Goal: Transaction & Acquisition: Purchase product/service

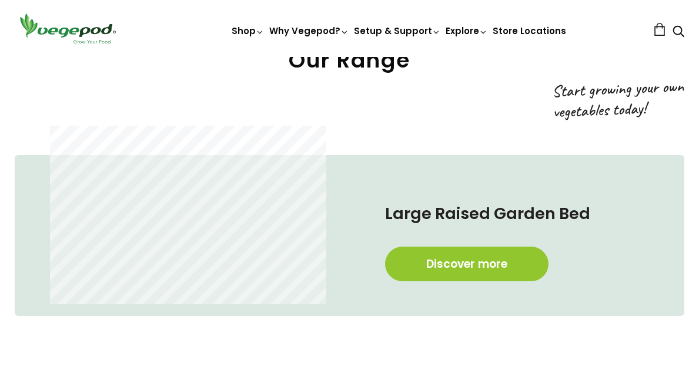
scroll to position [491, 0]
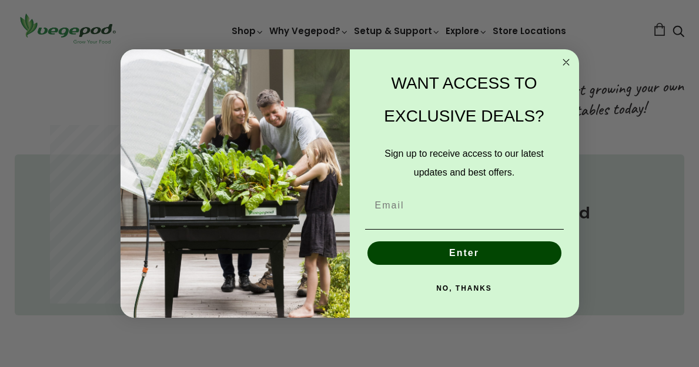
click at [569, 61] on circle "Close dialog" at bounding box center [566, 63] width 14 height 14
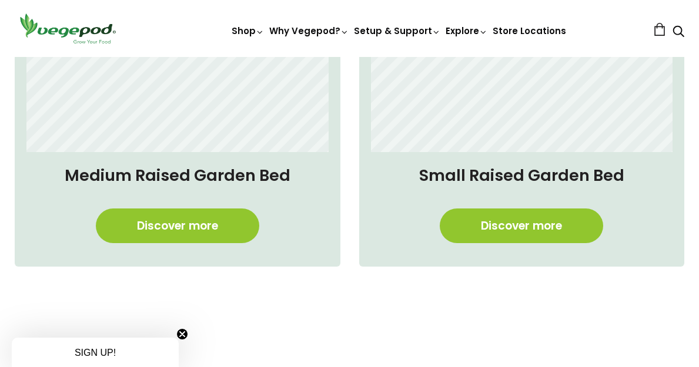
scroll to position [896, 0]
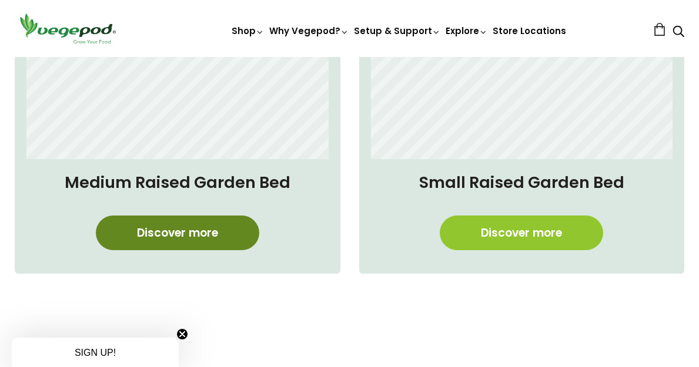
click at [192, 236] on link "Discover more" at bounding box center [177, 233] width 163 height 35
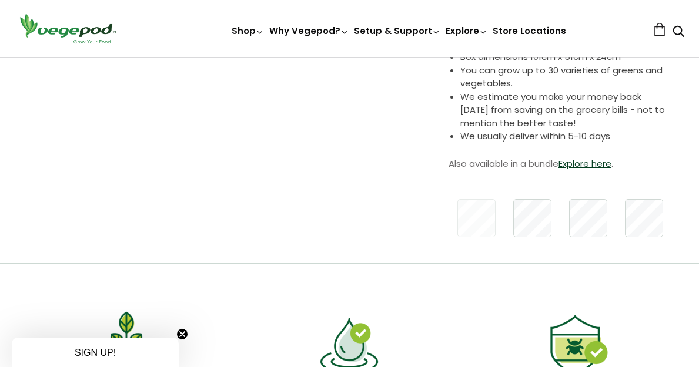
scroll to position [334, 0]
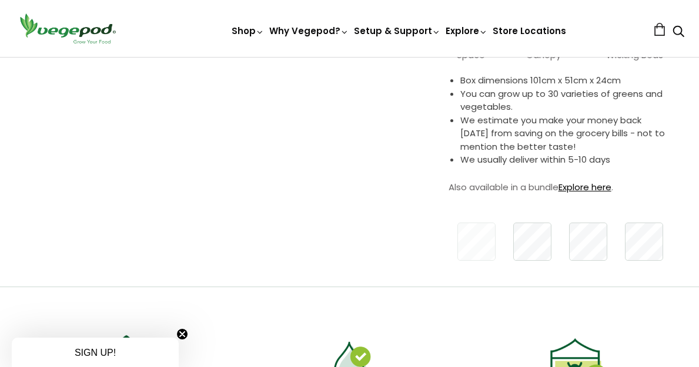
click at [590, 193] on link "Explore here" at bounding box center [584, 187] width 53 height 12
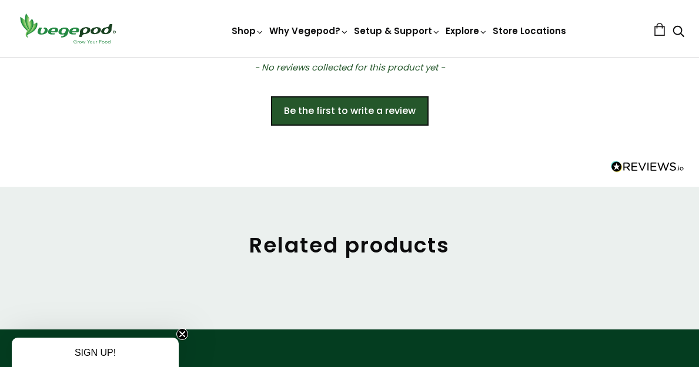
scroll to position [880, 0]
